Goal: Task Accomplishment & Management: Manage account settings

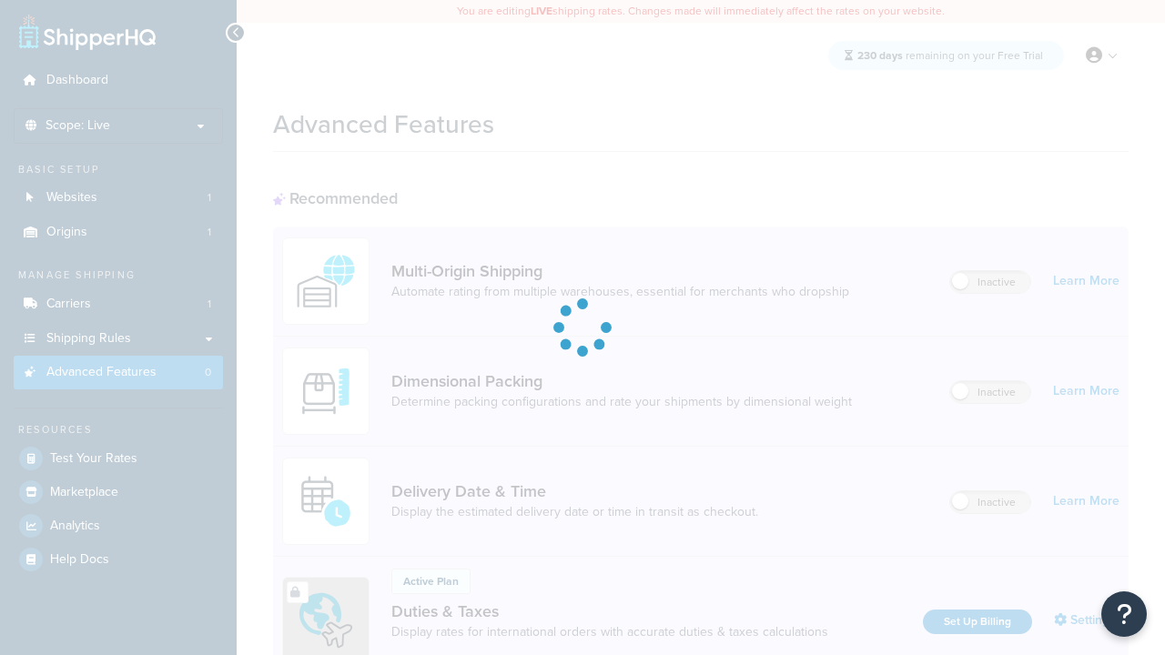
scroll to position [590, 0]
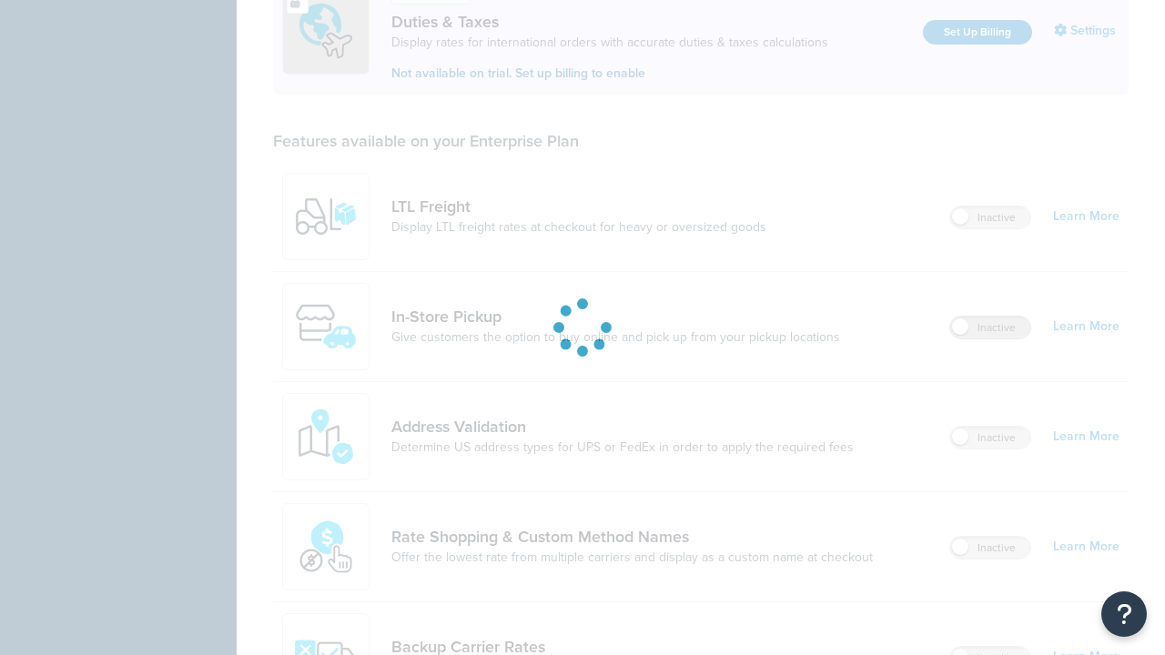
click at [990, 328] on label "Inactive" at bounding box center [990, 328] width 80 height 22
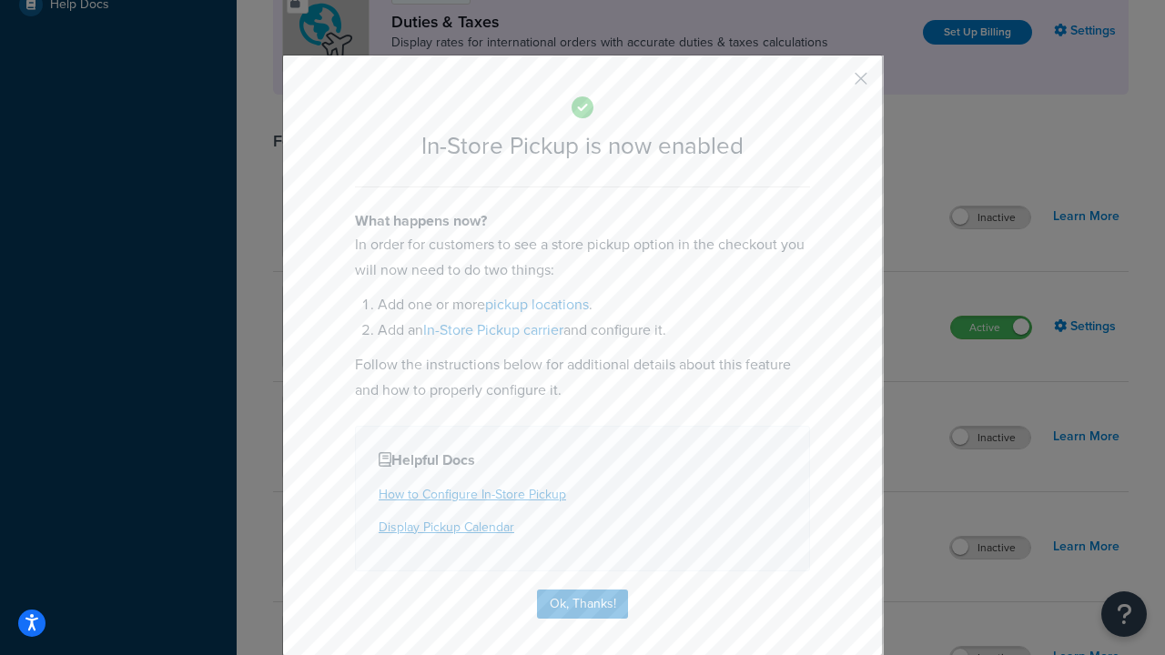
click at [834, 85] on button "button" at bounding box center [834, 85] width 5 height 5
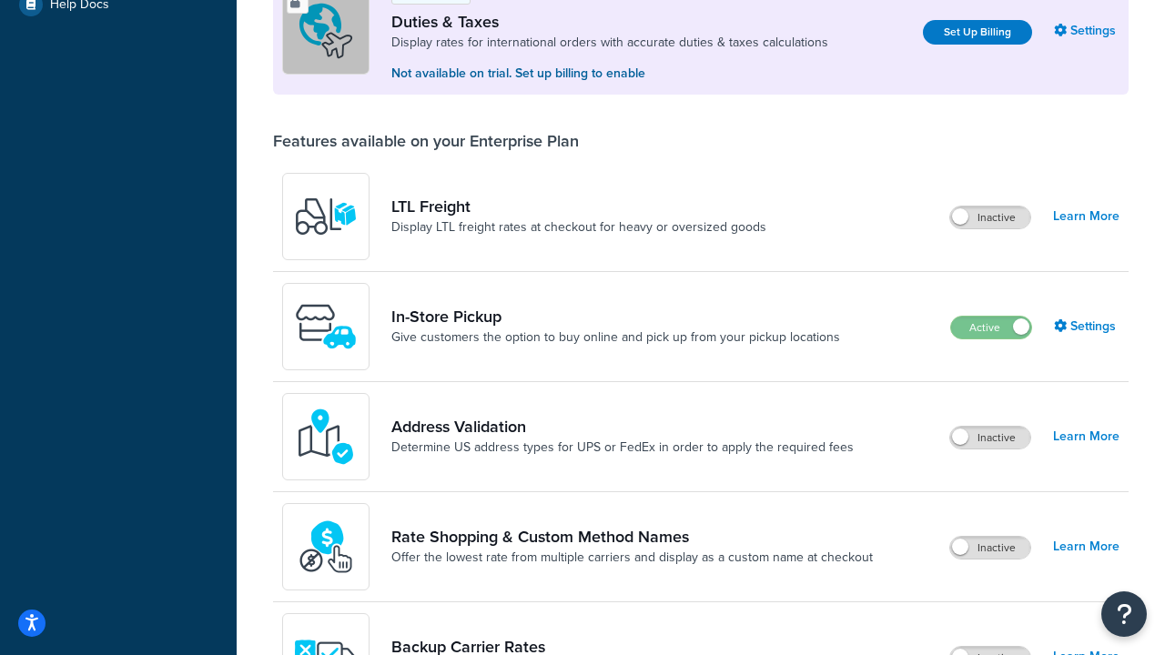
scroll to position [555, 0]
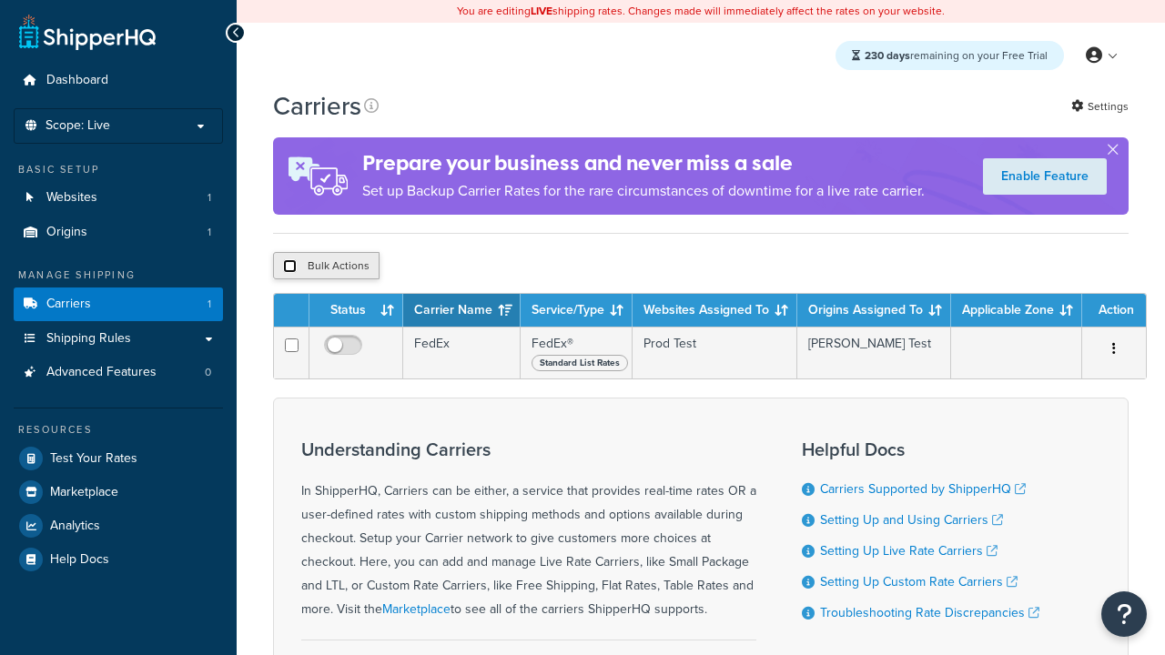
click at [289, 269] on input "checkbox" at bounding box center [290, 266] width 14 height 14
checkbox input "true"
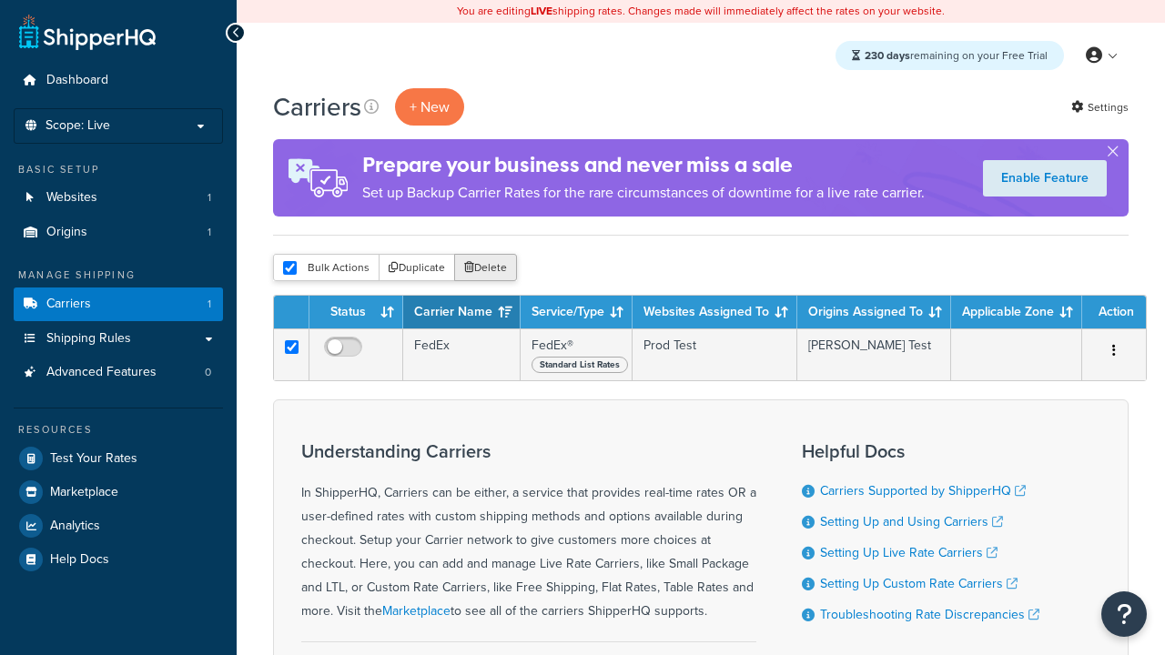
click at [490, 269] on button "Delete" at bounding box center [485, 267] width 63 height 27
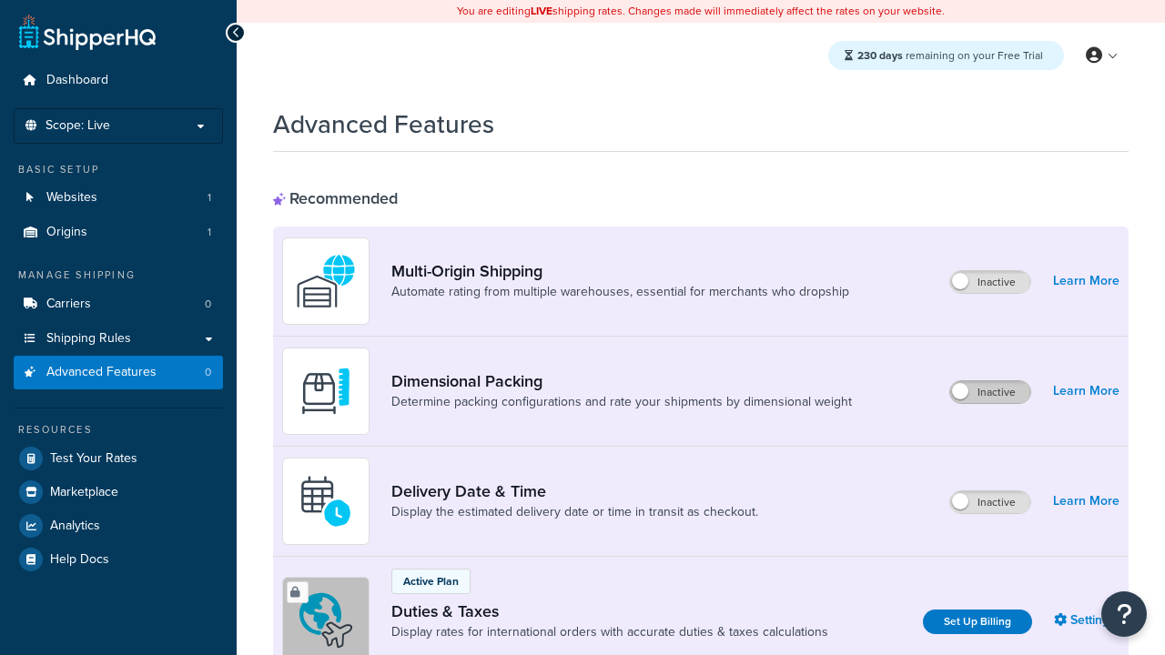
click at [990, 392] on label "Inactive" at bounding box center [990, 392] width 80 height 22
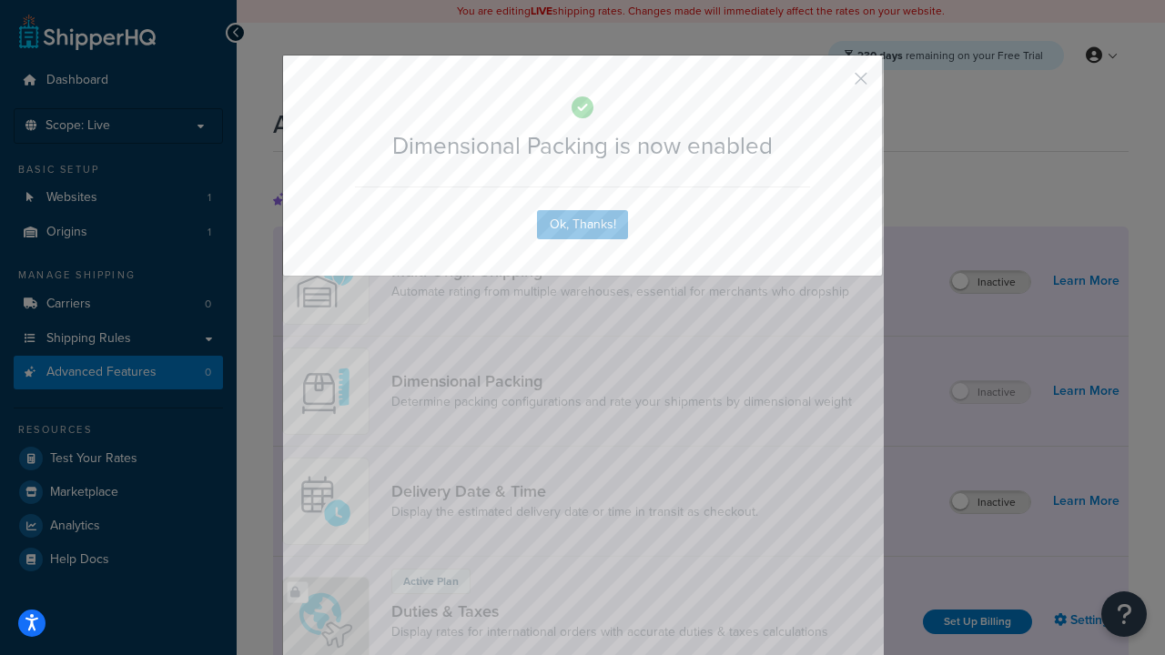
click at [834, 83] on button "button" at bounding box center [834, 85] width 5 height 5
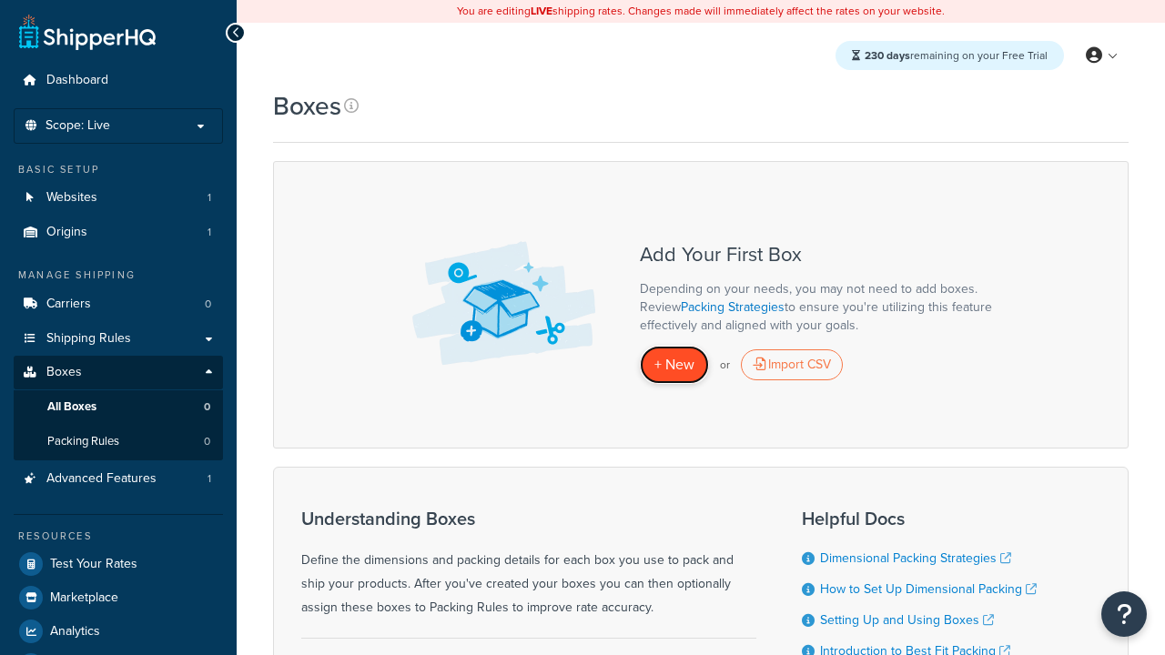
click at [674, 365] on span "+ New" at bounding box center [674, 364] width 40 height 21
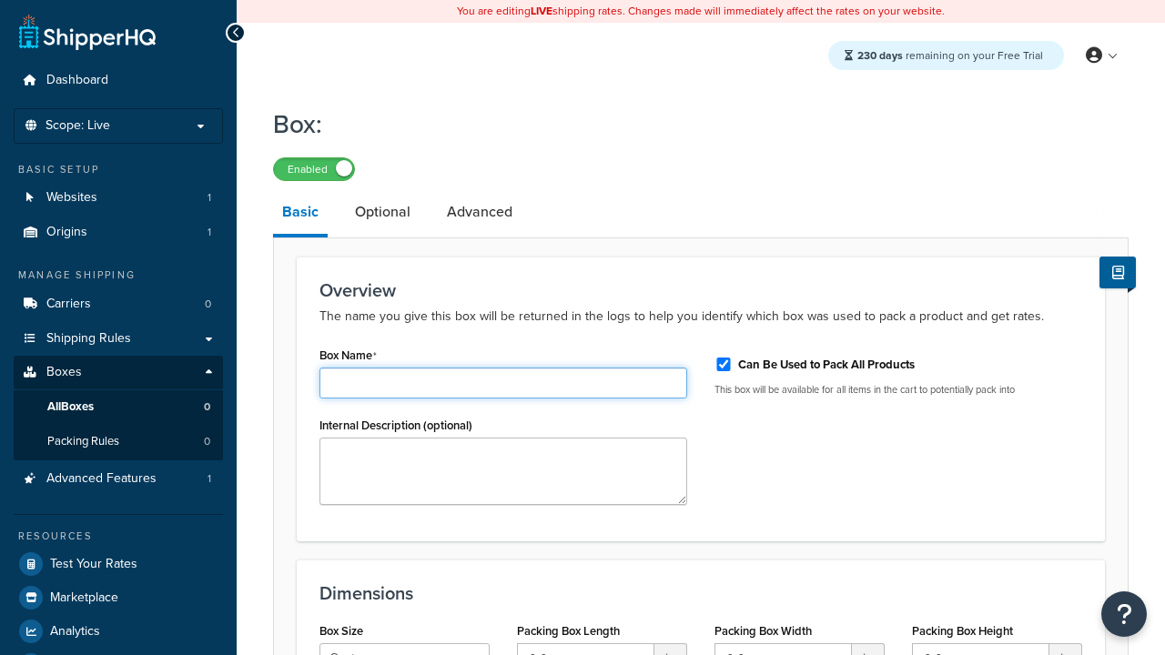
type input "Box1"
select select "usps_small"
type input "8.5"
type input "5"
type input "1.5"
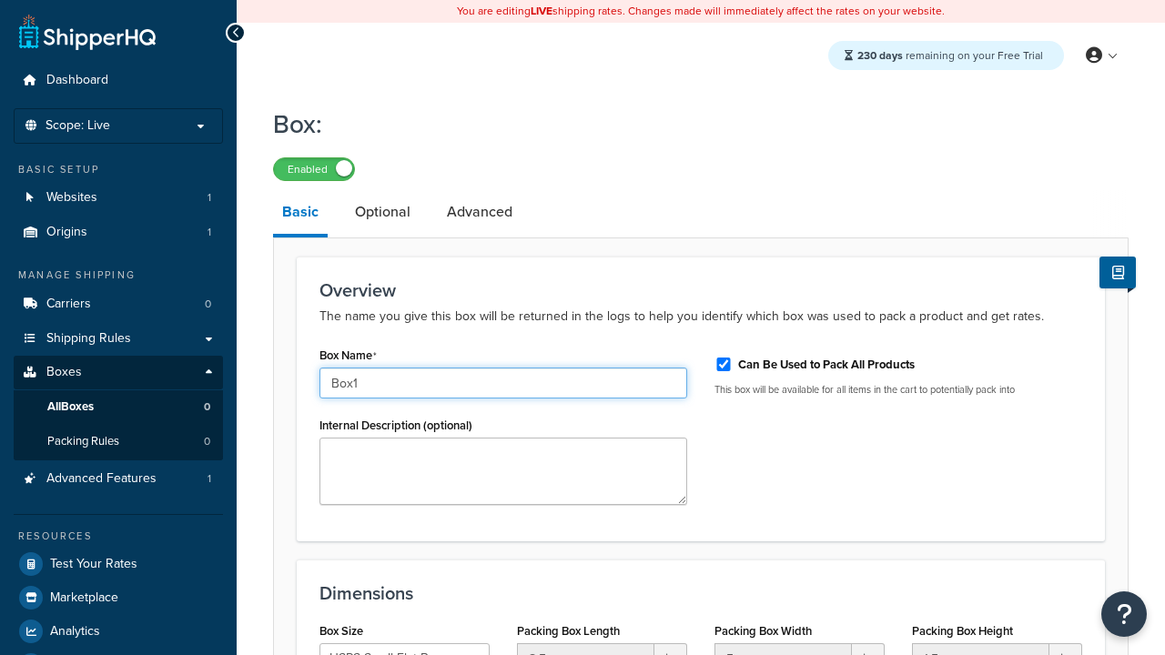
type input "Box1"
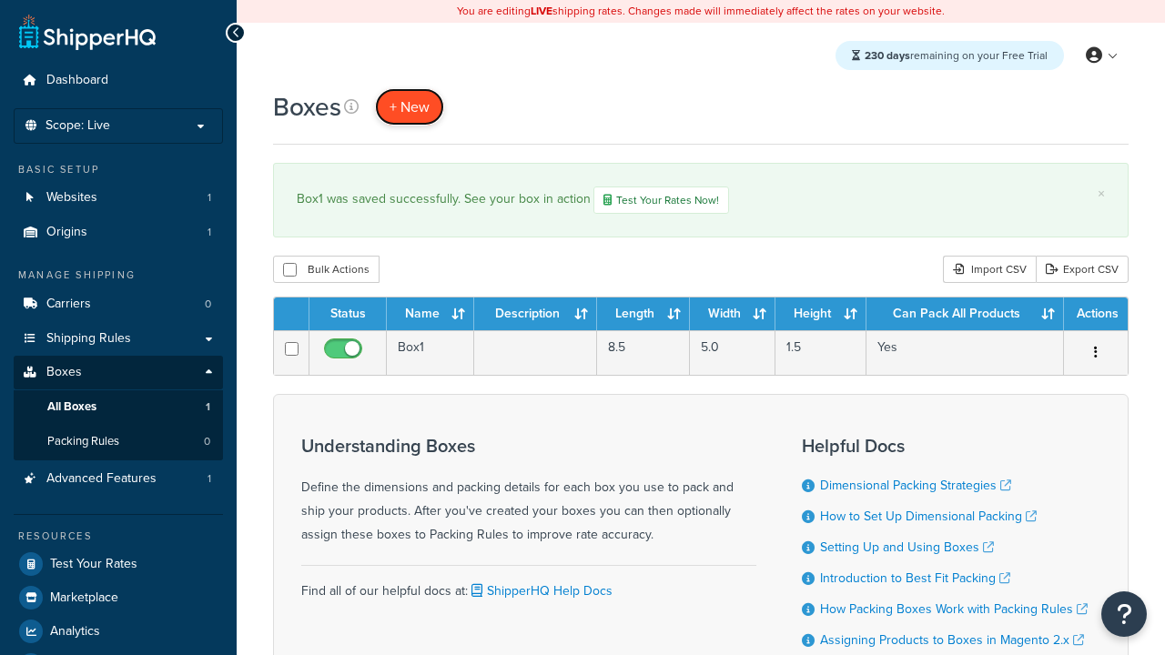
click at [410, 106] on span "+ New" at bounding box center [410, 106] width 40 height 21
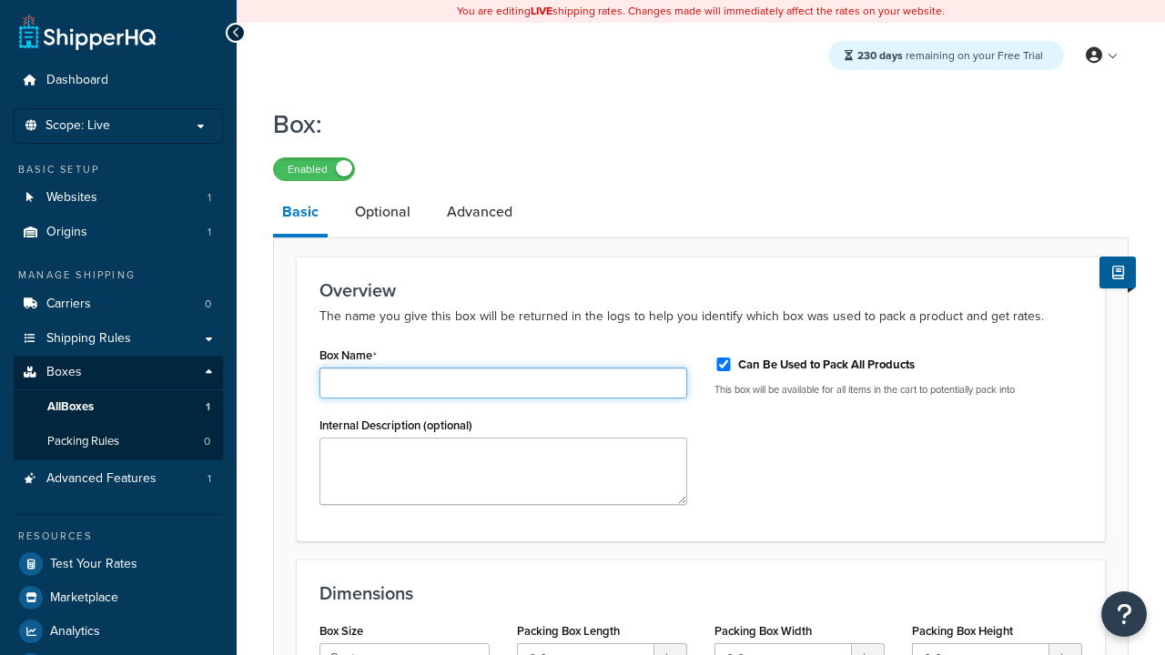
type input "Box2"
select select "usps_small"
type input "8.5"
type input "5"
type input "1.5"
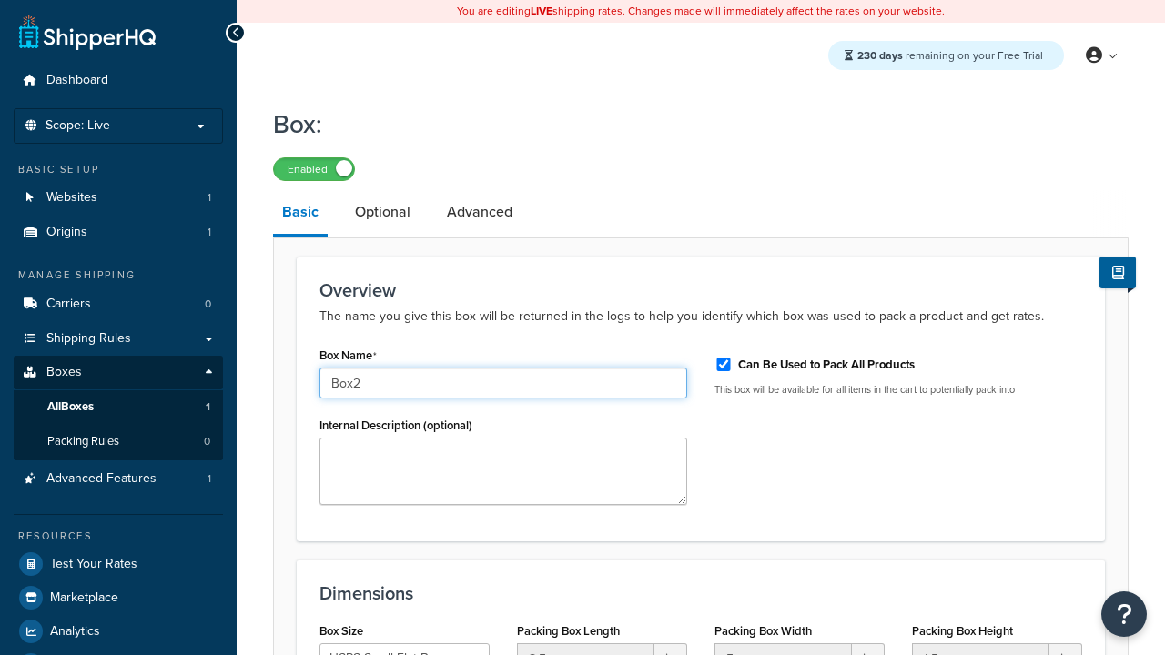
type input "Box2"
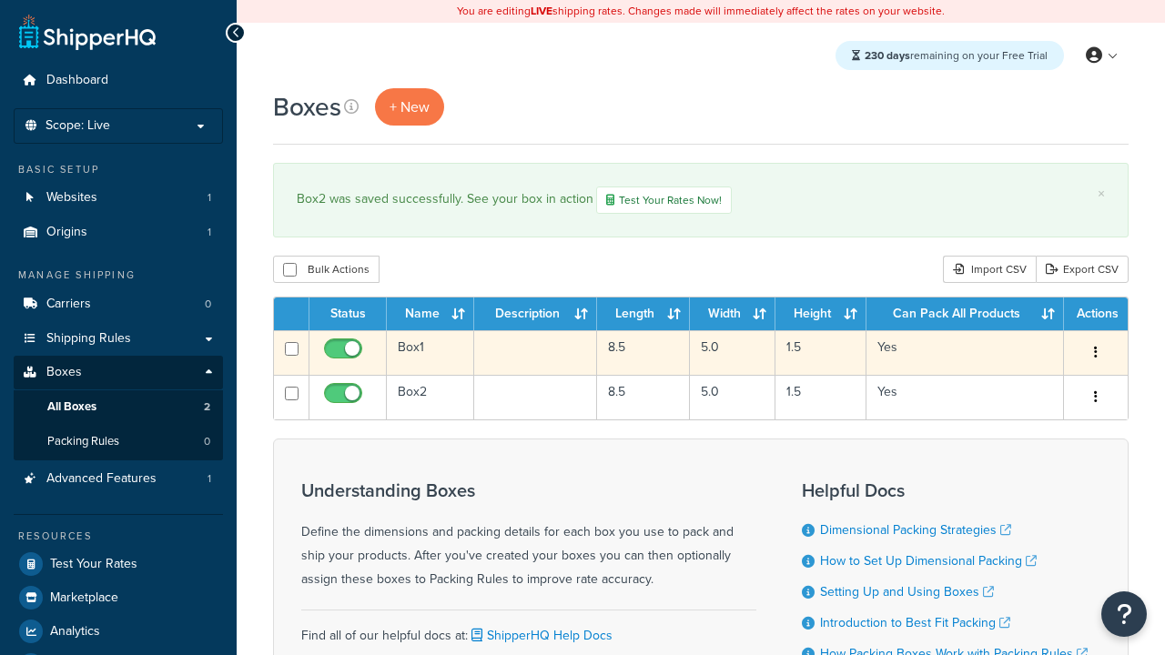
click at [1095, 355] on icon "button" at bounding box center [1096, 352] width 4 height 13
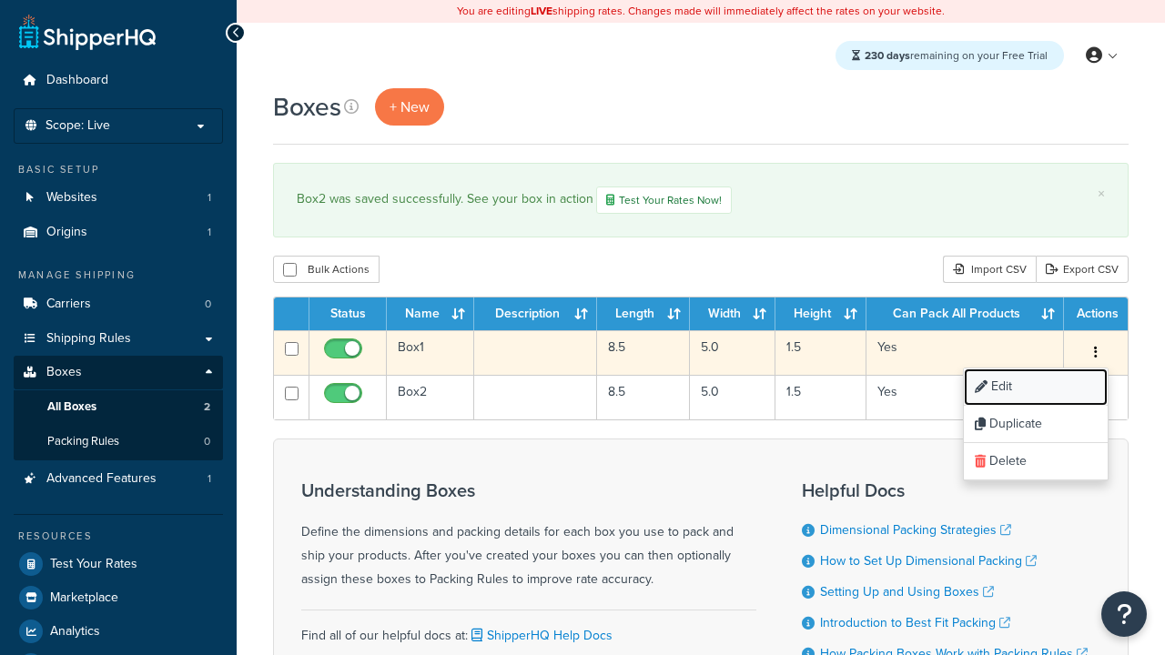
click at [1035, 389] on link "Edit" at bounding box center [1036, 387] width 144 height 37
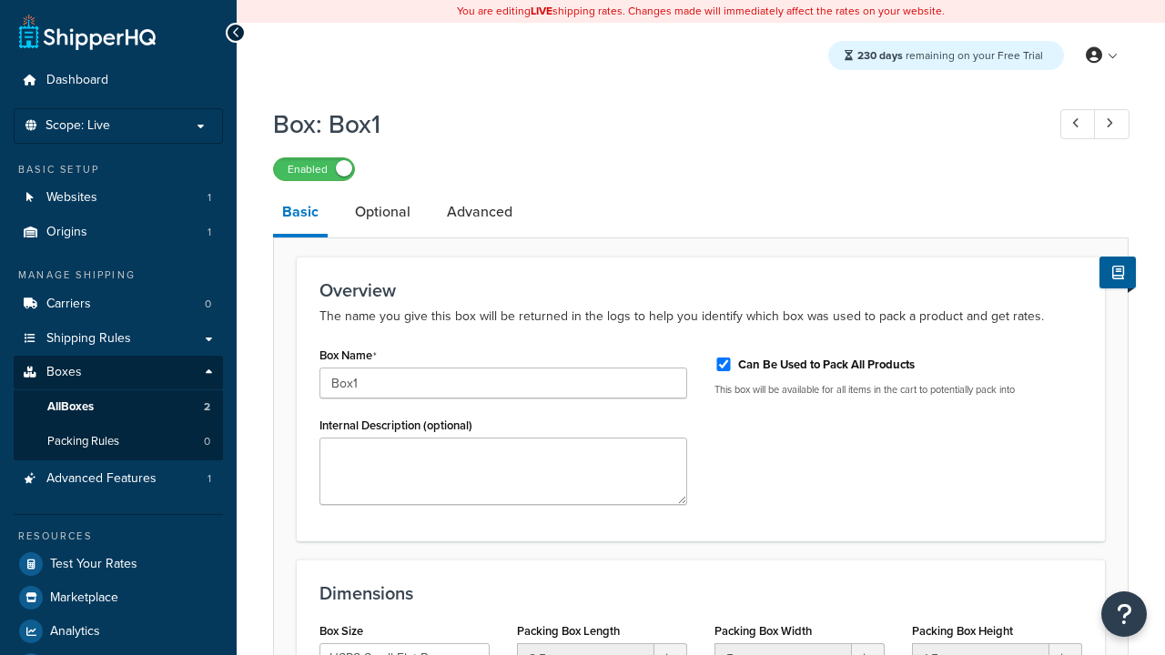
select select "usps_small"
type input "NewBox1"
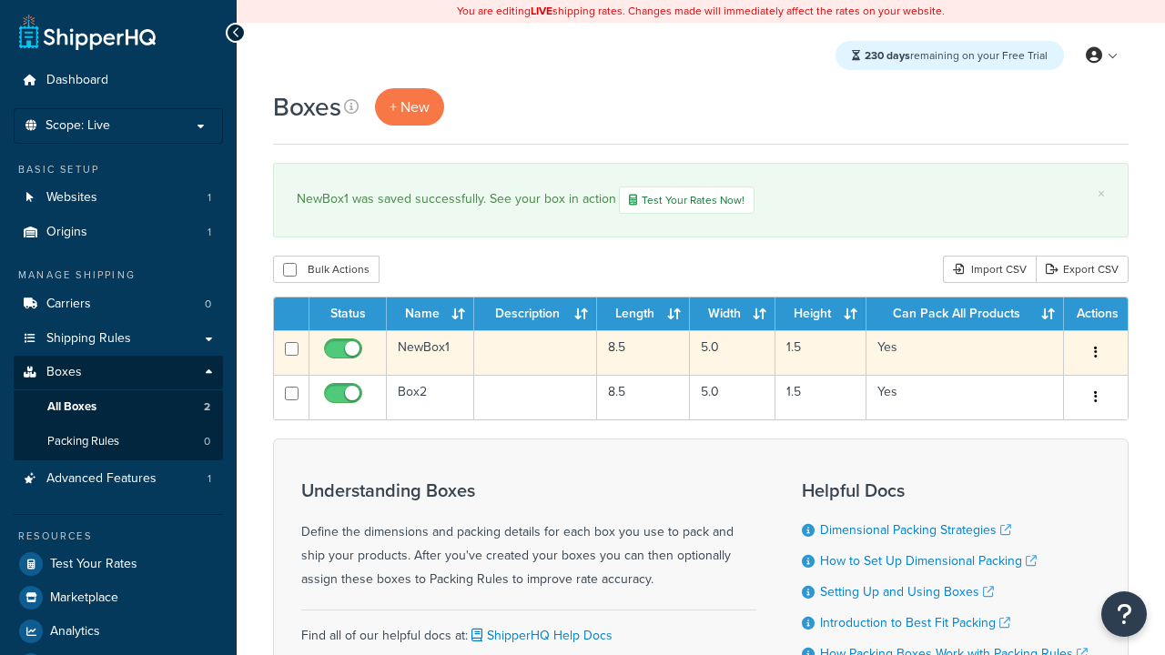
click at [1095, 355] on icon "button" at bounding box center [1096, 352] width 4 height 13
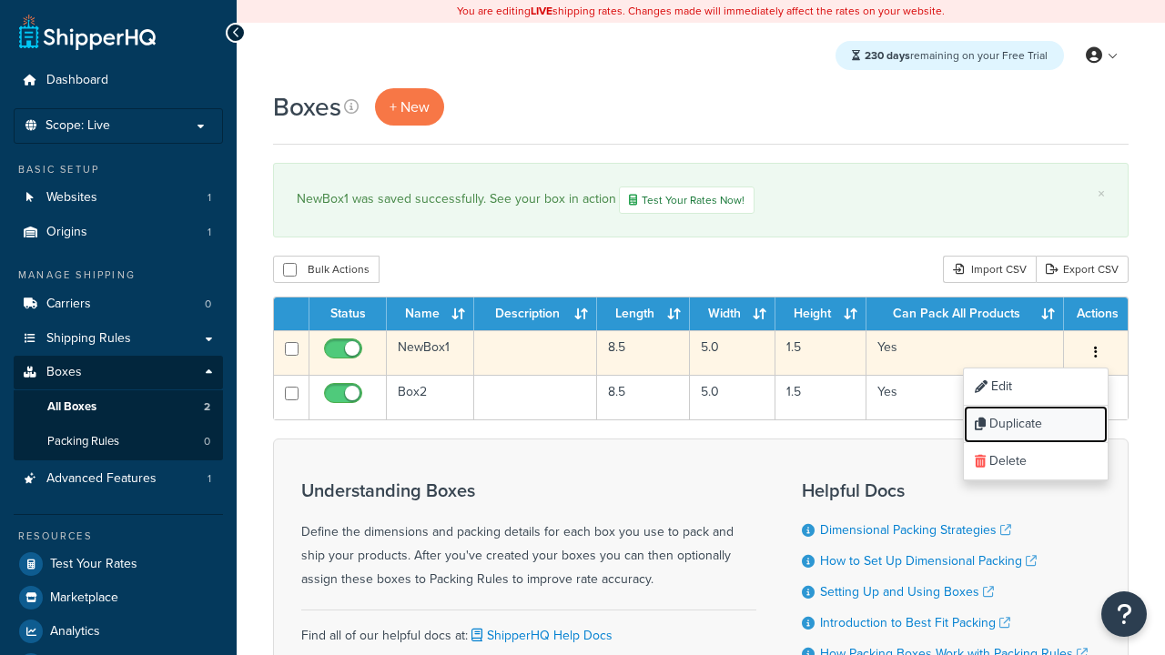
click at [1035, 426] on link "Duplicate" at bounding box center [1036, 424] width 144 height 37
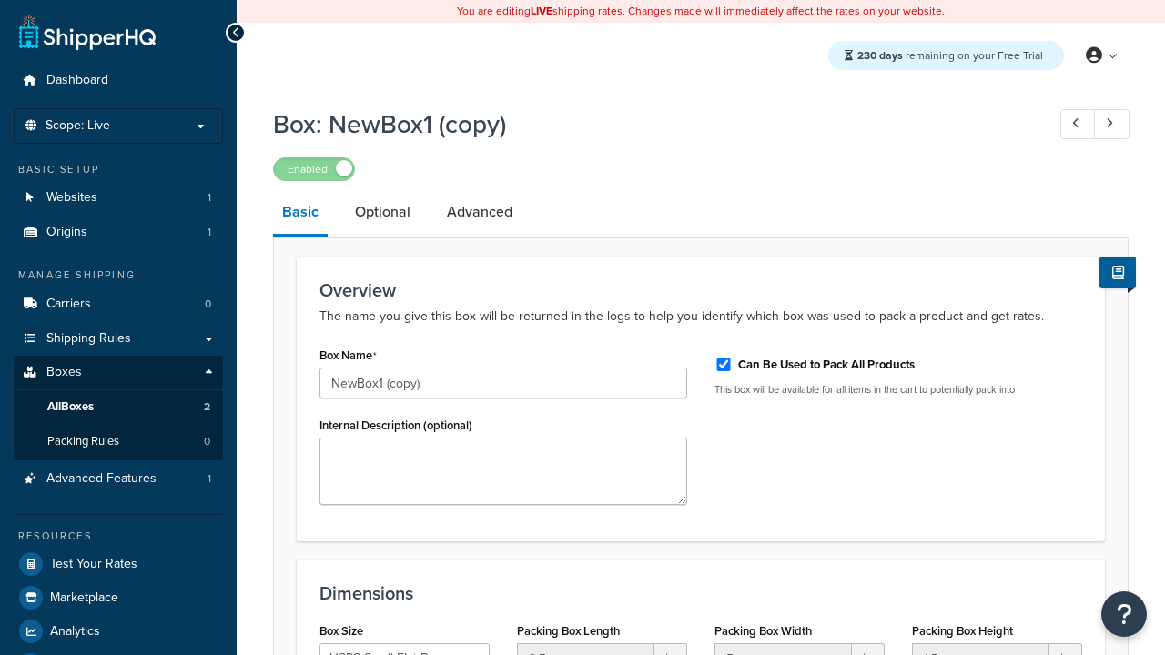
select select "usps_small"
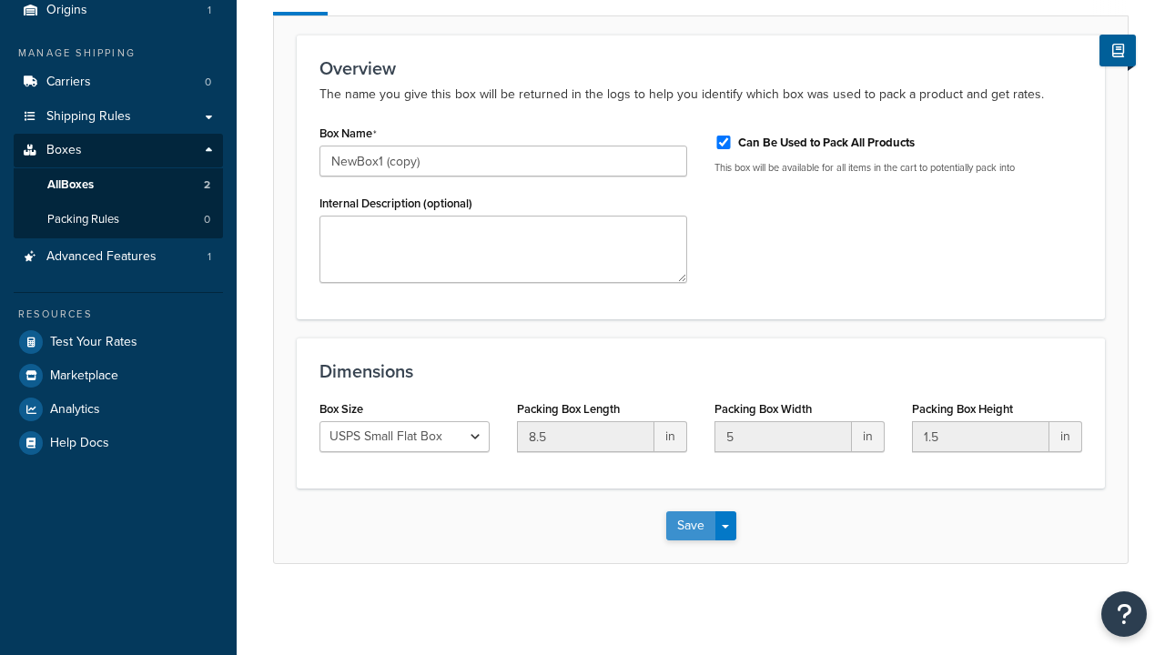
click at [690, 526] on button "Save" at bounding box center [690, 526] width 49 height 29
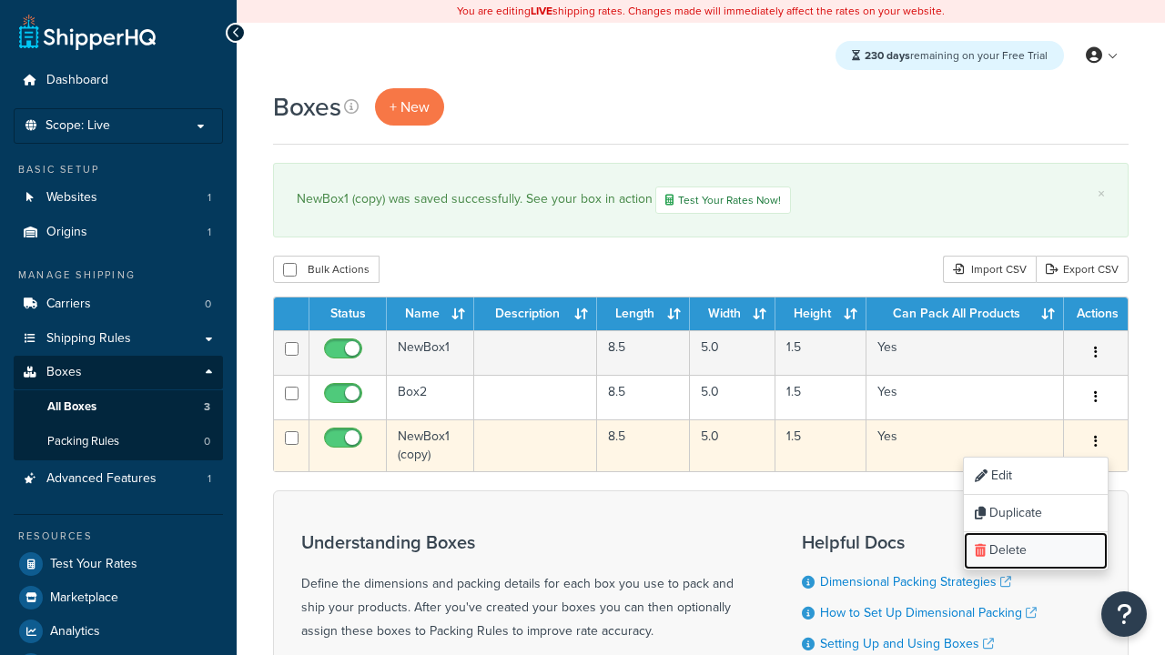
click at [1035, 552] on link "Delete" at bounding box center [1036, 550] width 144 height 37
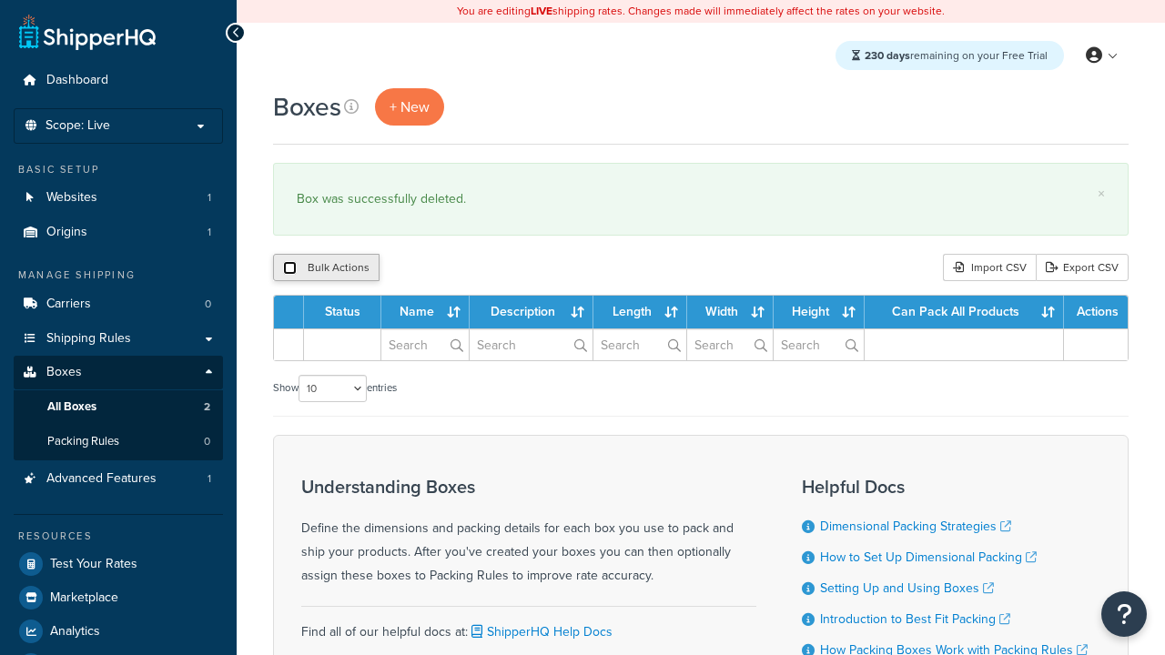
click at [289, 269] on input "checkbox" at bounding box center [290, 268] width 14 height 14
checkbox input "true"
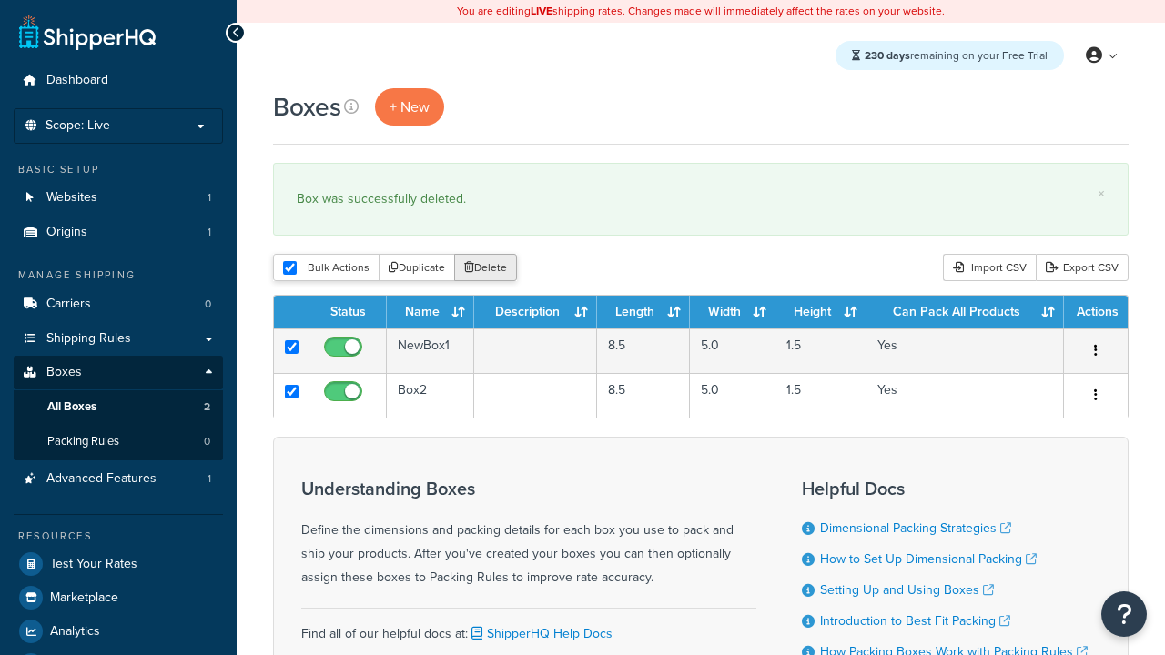
click at [490, 269] on button "Delete" at bounding box center [485, 267] width 63 height 27
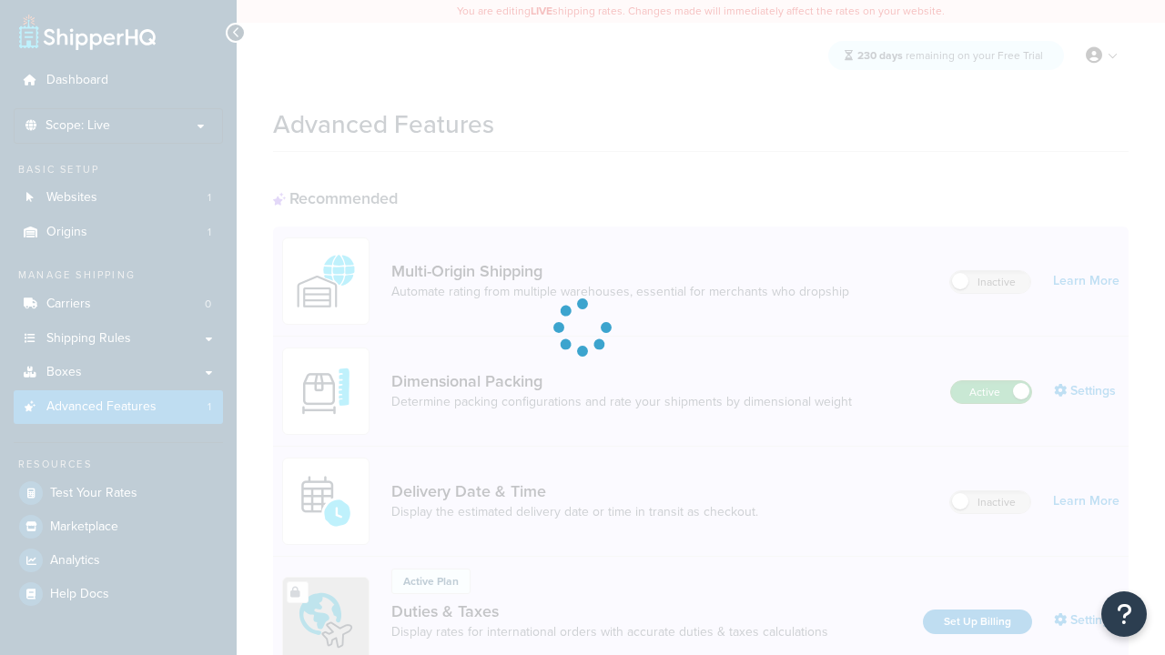
click at [991, 381] on label "Active" at bounding box center [991, 392] width 80 height 22
